Goal: Task Accomplishment & Management: Use online tool/utility

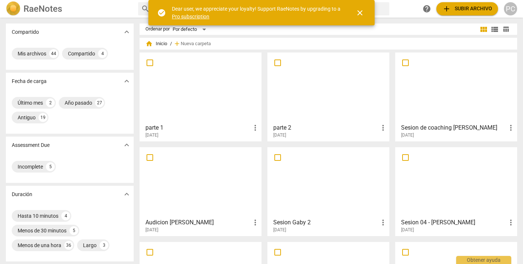
click at [199, 15] on link "Pro subscription" at bounding box center [190, 17] width 37 height 6
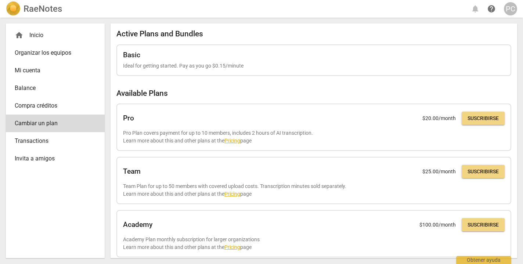
click at [38, 70] on span "Mi cuenta" at bounding box center [52, 70] width 75 height 9
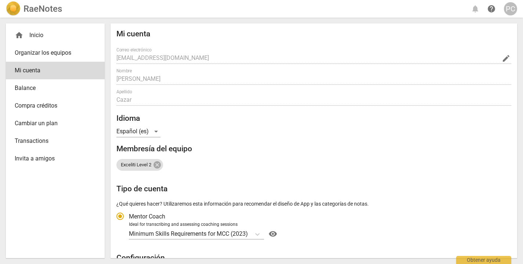
radio input "false"
click at [37, 92] on span "Balance" at bounding box center [52, 88] width 75 height 9
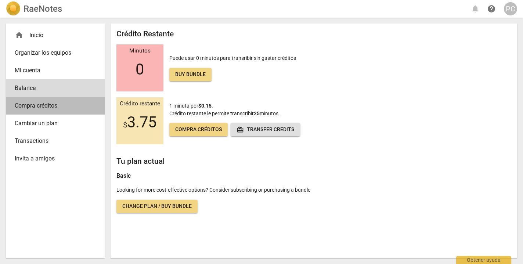
click at [70, 105] on span "Compra créditos" at bounding box center [52, 105] width 75 height 9
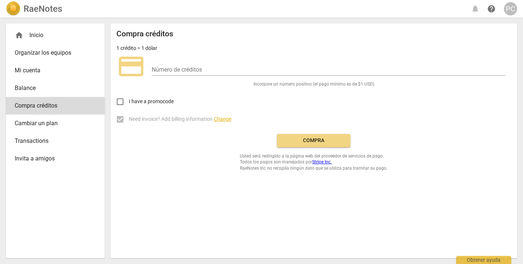
click at [67, 122] on span "Cambiar un plan" at bounding box center [52, 123] width 75 height 9
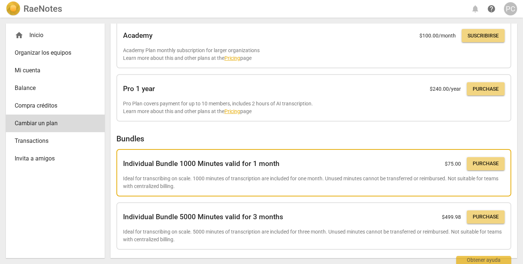
click at [485, 160] on span "Purchase" at bounding box center [486, 163] width 26 height 7
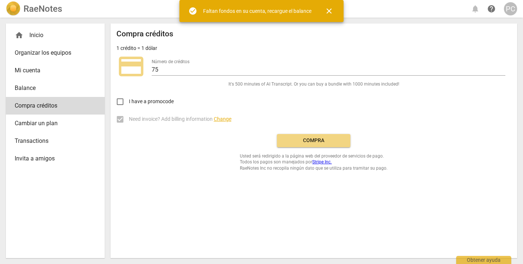
click at [122, 99] on input "I have a promocode" at bounding box center [120, 102] width 18 height 18
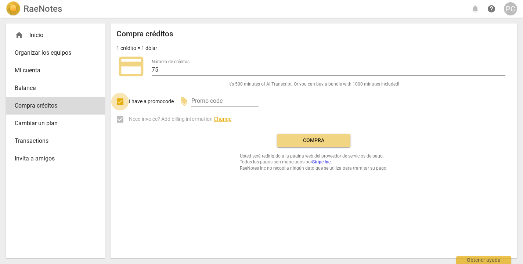
click at [119, 100] on input "I have a promocode" at bounding box center [120, 102] width 18 height 18
checkbox input "false"
click at [118, 117] on label "Need invoice? Add billing information Change" at bounding box center [308, 120] width 394 height 18
click at [327, 139] on span "Compra" at bounding box center [314, 140] width 62 height 7
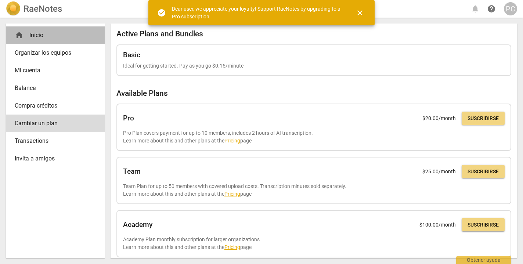
click at [45, 31] on div "home Inicio" at bounding box center [52, 35] width 75 height 9
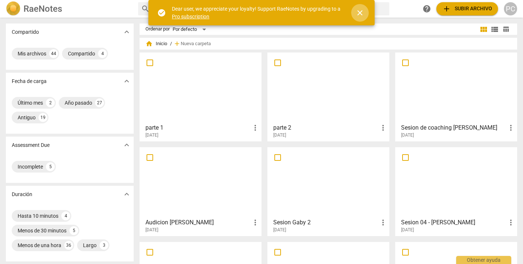
click at [361, 16] on span "close" at bounding box center [359, 12] width 9 height 9
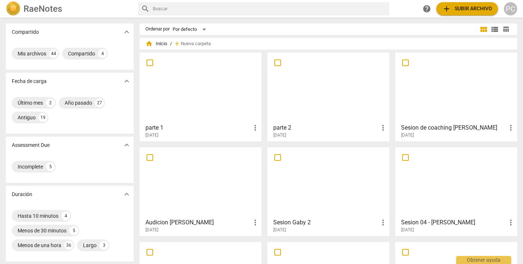
click at [464, 12] on span "add Subir archivo" at bounding box center [467, 8] width 50 height 9
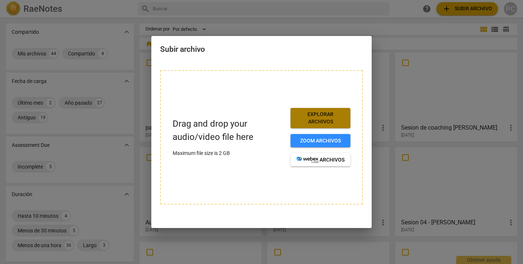
click at [325, 120] on span "Explorar archivos" at bounding box center [320, 118] width 48 height 14
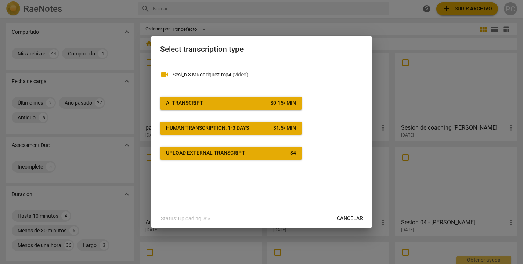
click at [264, 103] on span "AI Transcript $ 0.15 / min" at bounding box center [231, 103] width 130 height 7
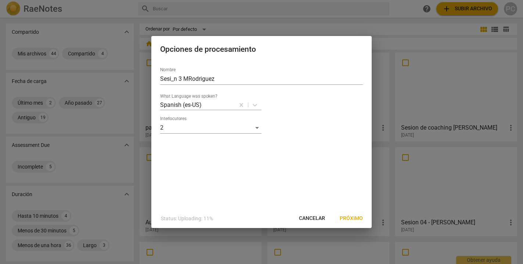
click at [351, 217] on span "Próximo" at bounding box center [351, 218] width 23 height 7
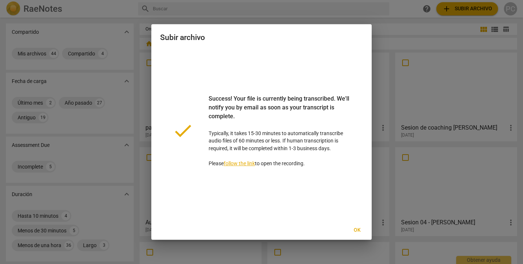
click at [357, 228] on span "Ok" at bounding box center [357, 230] width 12 height 7
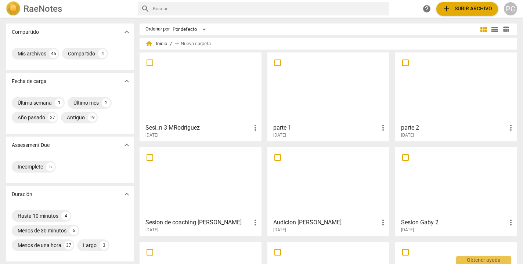
click at [221, 89] on div at bounding box center [200, 87] width 117 height 65
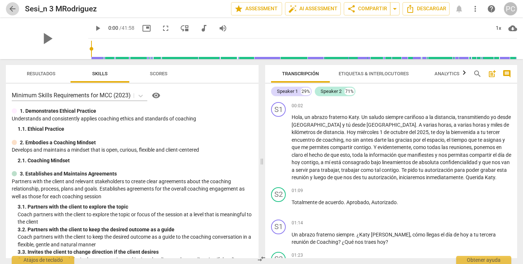
click at [11, 8] on span "arrow_back" at bounding box center [12, 8] width 9 height 9
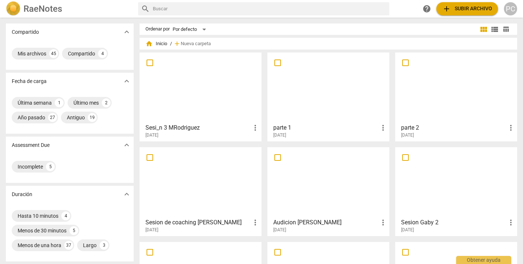
click at [186, 85] on div at bounding box center [200, 87] width 117 height 65
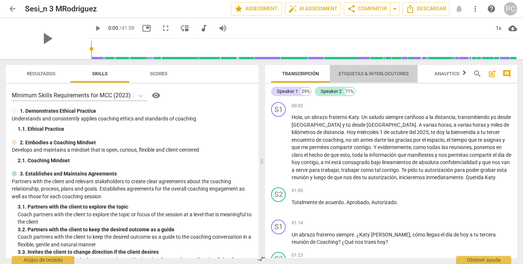
click at [389, 72] on span "Etiquetas & Interlocutores" at bounding box center [374, 74] width 70 height 6
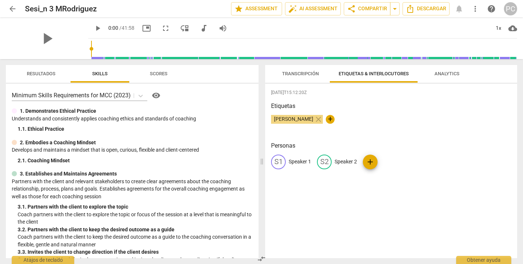
click at [436, 76] on span "Analytics" at bounding box center [446, 74] width 25 height 6
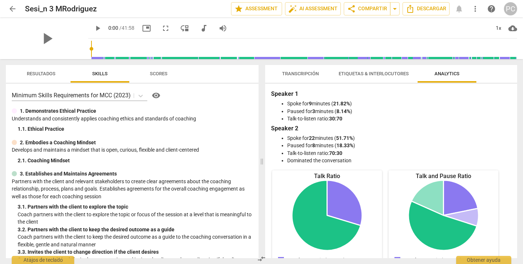
click at [308, 70] on span "Transcripción" at bounding box center [300, 74] width 54 height 10
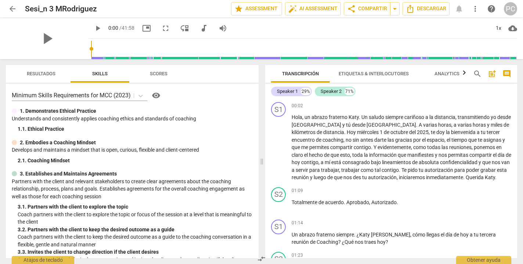
click at [370, 75] on span "Etiquetas & Interlocutores" at bounding box center [374, 74] width 70 height 6
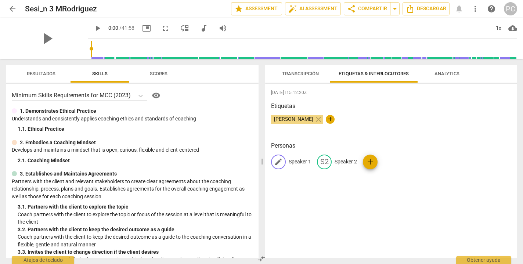
click at [304, 160] on p "Speaker 1" at bounding box center [300, 162] width 22 height 8
type input "C"
type input "Kathia"
click at [378, 162] on div "edit Speaker 2" at bounding box center [385, 162] width 40 height 15
click at [327, 162] on input "Mauricio" at bounding box center [356, 162] width 59 height 12
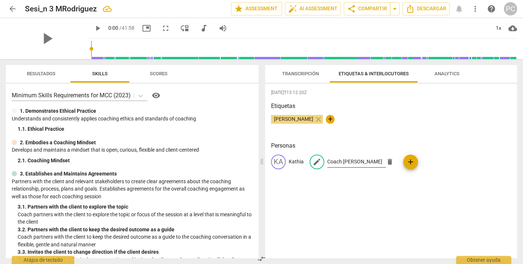
type input "Coach Mauricio"
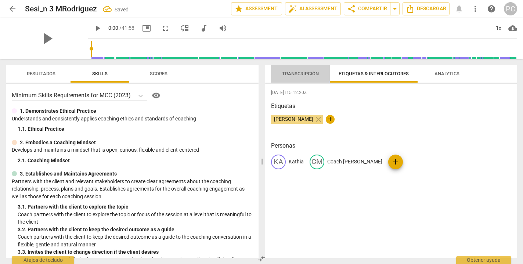
click at [305, 70] on span "Transcripción" at bounding box center [300, 74] width 54 height 10
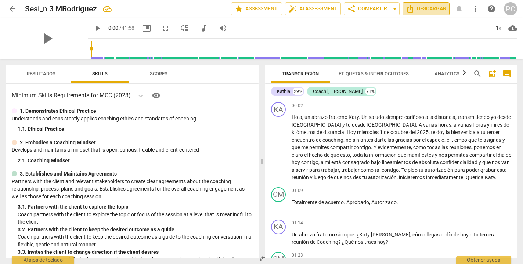
click at [426, 8] on span "Descargar" at bounding box center [426, 8] width 40 height 9
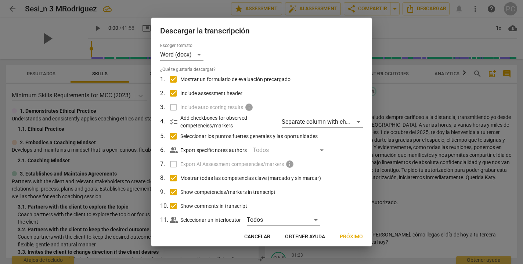
click at [350, 238] on span "Próximo" at bounding box center [351, 236] width 23 height 7
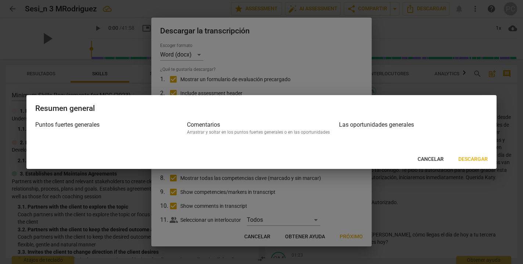
click at [475, 159] on span "Descargar" at bounding box center [472, 159] width 29 height 7
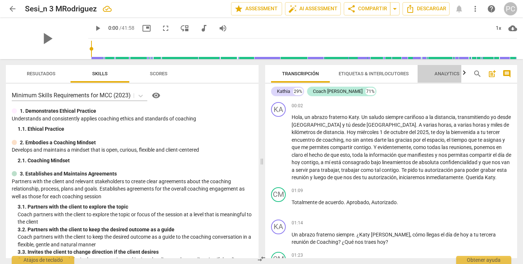
click at [453, 72] on span "Analytics" at bounding box center [446, 74] width 25 height 6
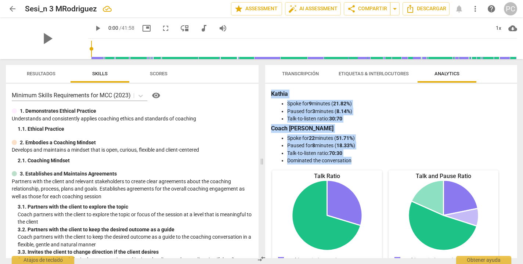
drag, startPoint x: 272, startPoint y: 94, endPoint x: 353, endPoint y: 162, distance: 106.3
click at [354, 163] on div "Kathia Spoke for 9 minutes ( 21.82% ) Paused for 3 minutes ( 8.14% ) Talk-to-li…" at bounding box center [391, 127] width 240 height 75
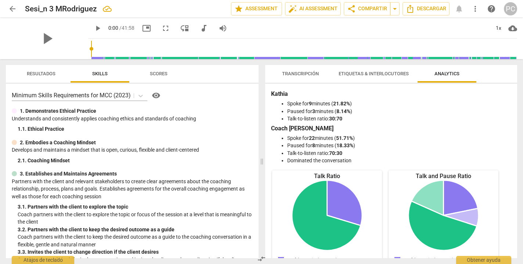
click at [357, 83] on div "Transcripción Etiquetas & Interlocutores Analytics Kathia 29% Coach Mauricio 71…" at bounding box center [391, 161] width 252 height 193
click at [312, 71] on span "Transcripción" at bounding box center [300, 74] width 54 height 10
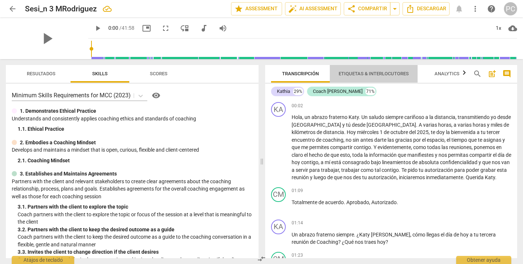
click at [388, 75] on span "Etiquetas & Interlocutores" at bounding box center [374, 74] width 70 height 6
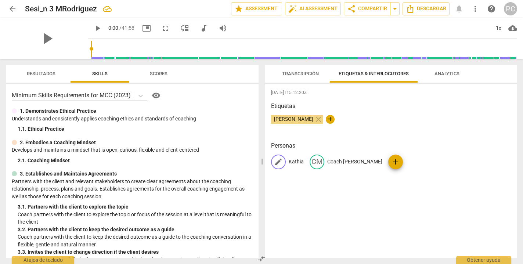
click at [300, 161] on p "Kathia" at bounding box center [296, 162] width 15 height 8
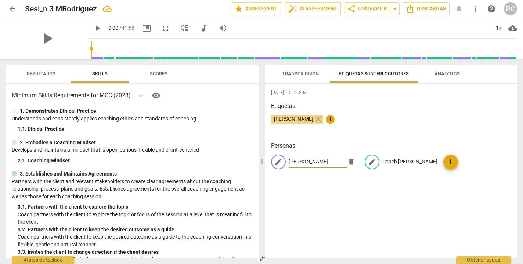
type input "Mauricio"
click at [398, 163] on p "Coach Mauricio" at bounding box center [409, 162] width 55 height 8
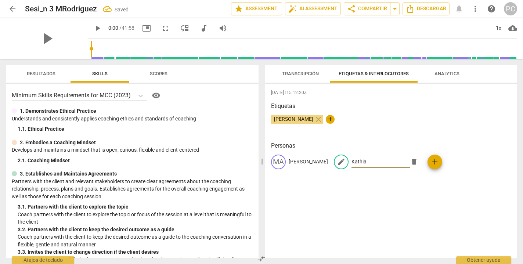
type input "Kathia"
click at [394, 190] on div "2025-10-07T15:12:20Z Etiquetas Priscila Cazar close + Personas MA Mauricio edit…" at bounding box center [391, 171] width 252 height 174
click at [303, 161] on p "Mauricio" at bounding box center [308, 162] width 39 height 8
click at [289, 161] on input "Mauricio" at bounding box center [318, 162] width 59 height 12
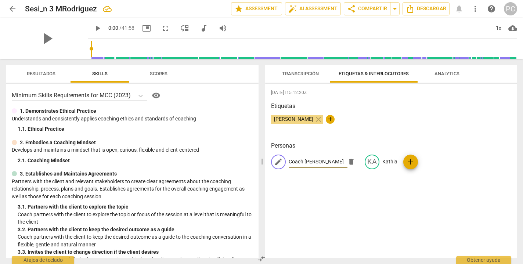
type input "Coach Mauricio"
click at [341, 192] on div "2025-10-07T15:12:20Z Etiquetas Priscila Cazar close + Personas edit Coach Mauri…" at bounding box center [391, 171] width 252 height 174
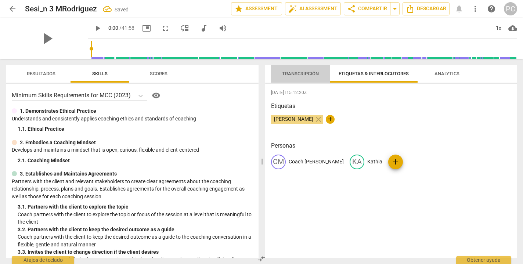
click at [307, 74] on span "Transcripción" at bounding box center [300, 74] width 37 height 6
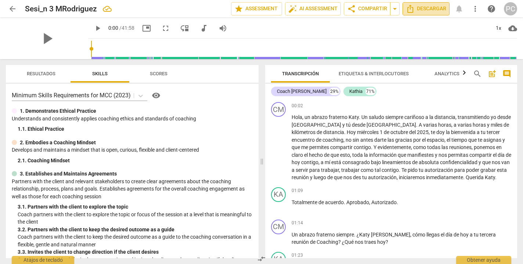
click at [435, 10] on span "Descargar" at bounding box center [426, 8] width 40 height 9
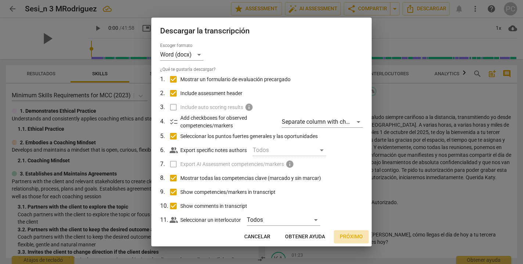
click at [356, 231] on button "Próximo" at bounding box center [351, 236] width 35 height 13
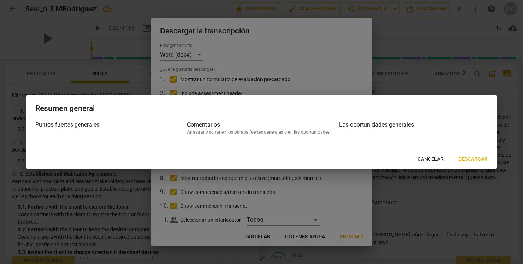
click at [477, 159] on span "Descargar" at bounding box center [472, 159] width 29 height 7
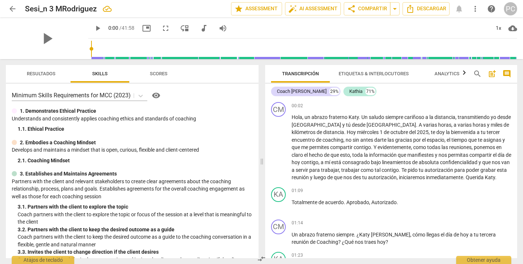
click at [385, 74] on span "Etiquetas & Interlocutores" at bounding box center [374, 74] width 70 height 6
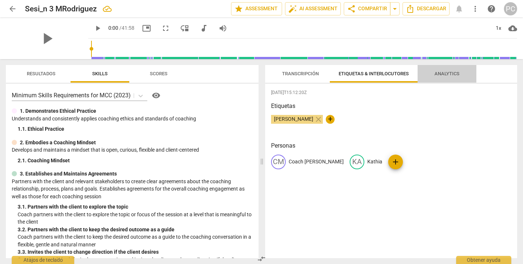
click at [450, 73] on span "Analytics" at bounding box center [446, 74] width 25 height 6
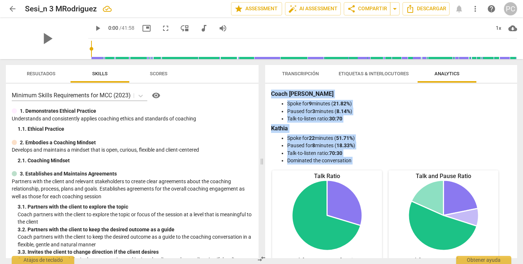
drag, startPoint x: 271, startPoint y: 94, endPoint x: 363, endPoint y: 164, distance: 115.8
click at [363, 165] on div "Coach Mauricio Spoke for 9 minutes ( 21.82% ) Paused for 3 minutes ( 8.14% ) Ta…" at bounding box center [391, 171] width 252 height 174
copy div "Coach Mauricio Spoke for 9 minutes ( 21.82% ) Paused for 3 minutes ( 8.14% ) Ta…"
